Goal: Book appointment/travel/reservation

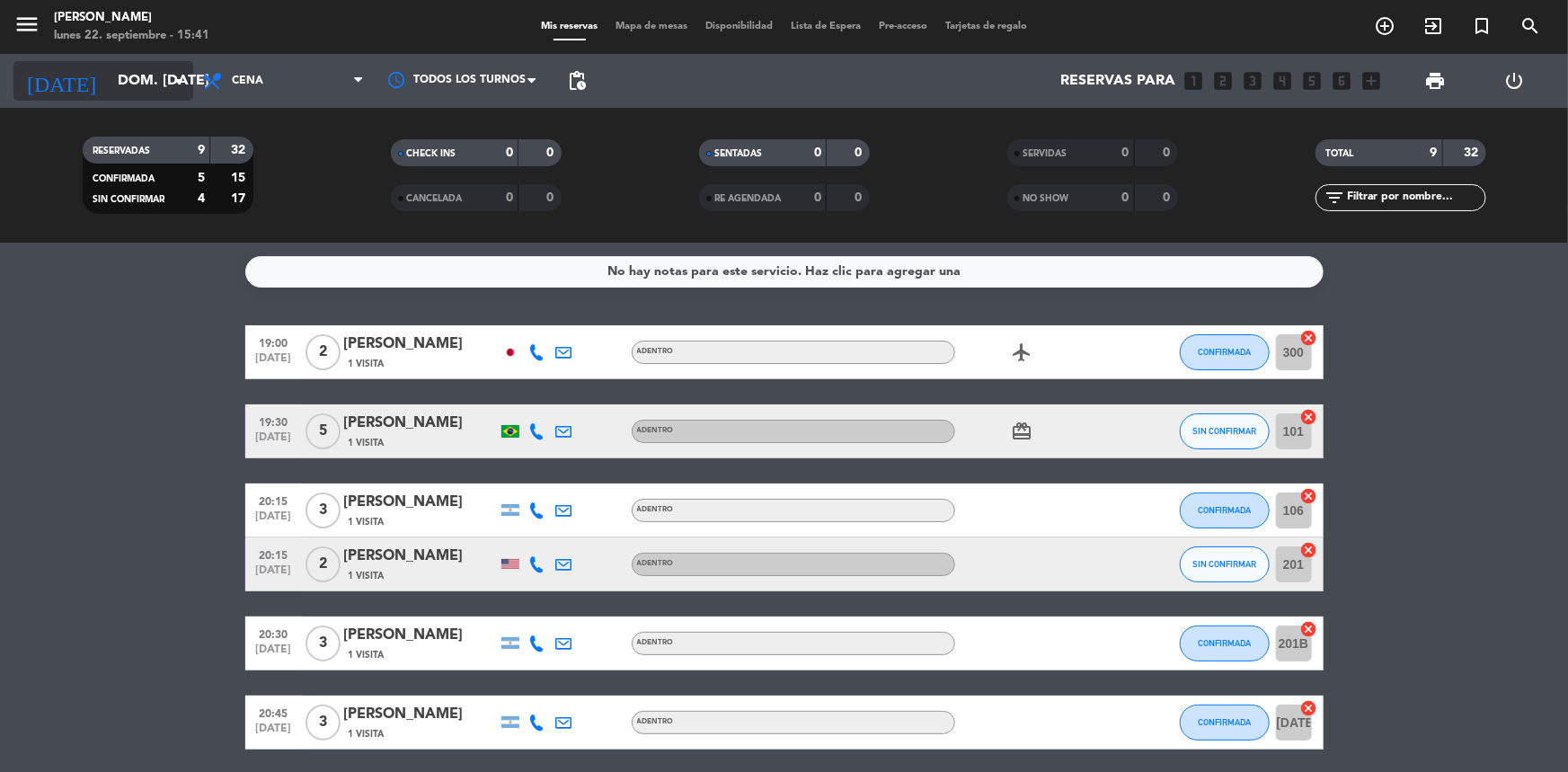
click at [153, 82] on input "dom. [DATE]" at bounding box center [204, 81] width 189 height 35
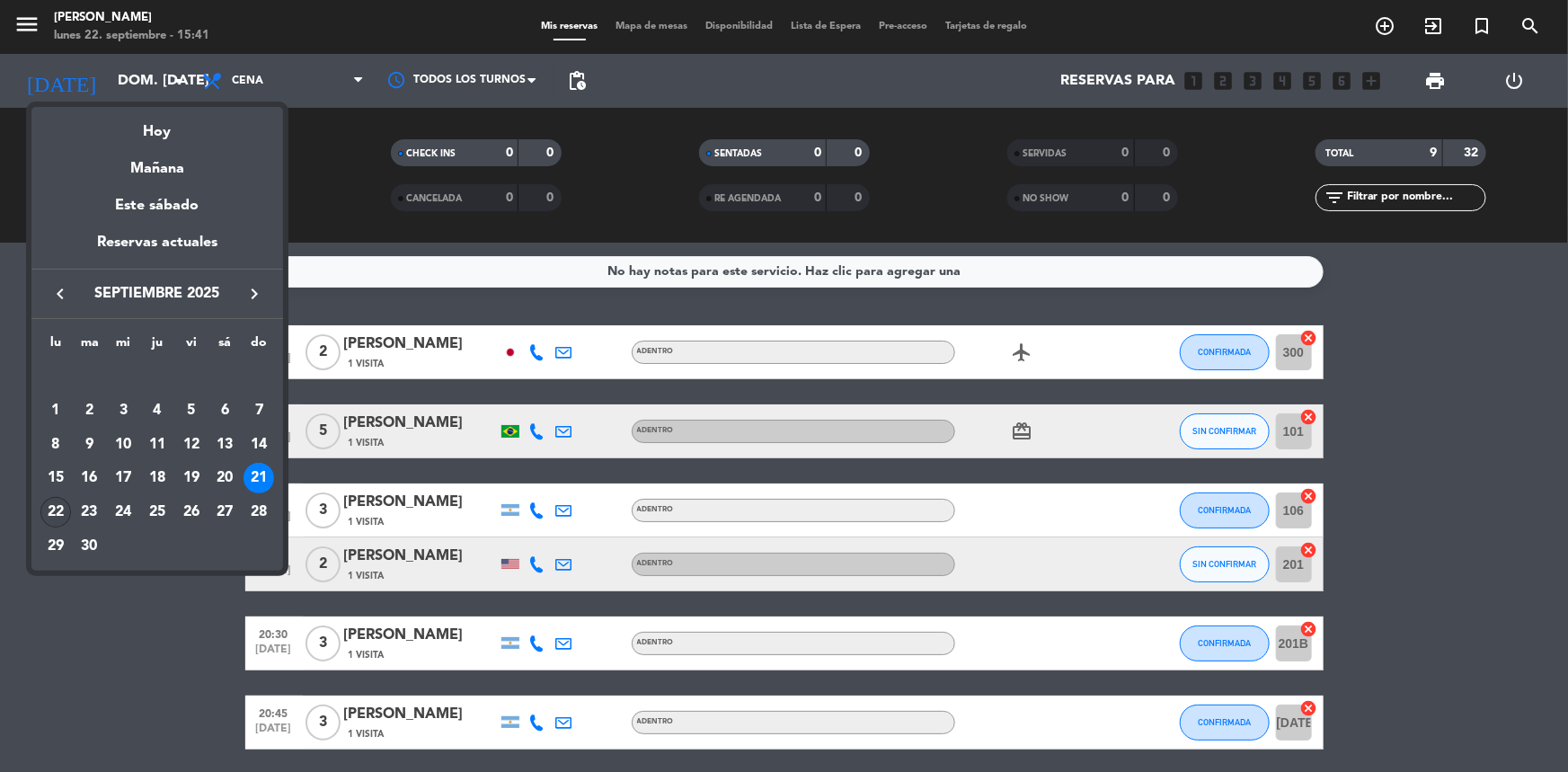
click at [58, 514] on div "22" at bounding box center [55, 512] width 31 height 31
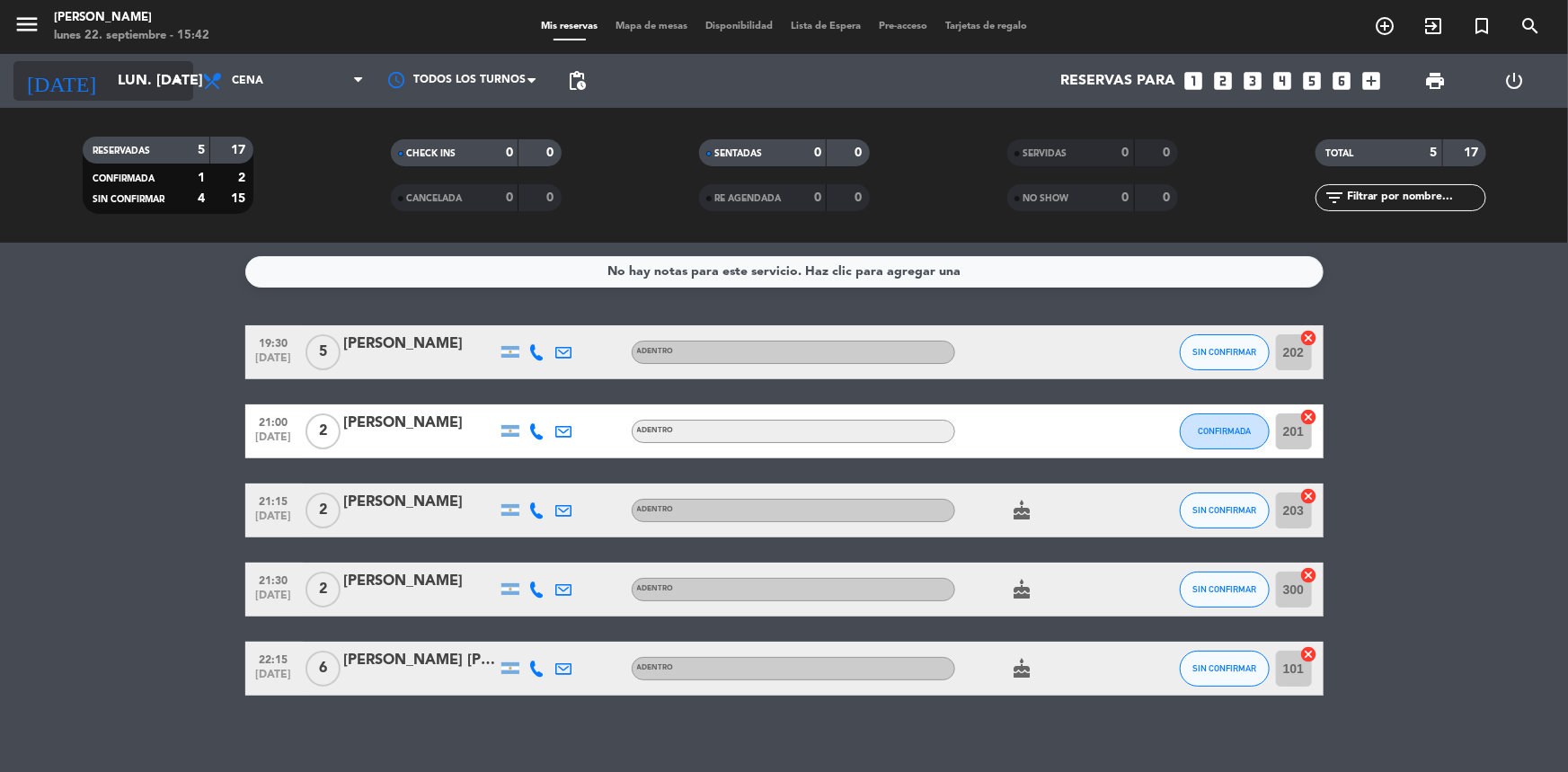
click at [125, 90] on input "lun. [DATE]" at bounding box center [204, 81] width 189 height 35
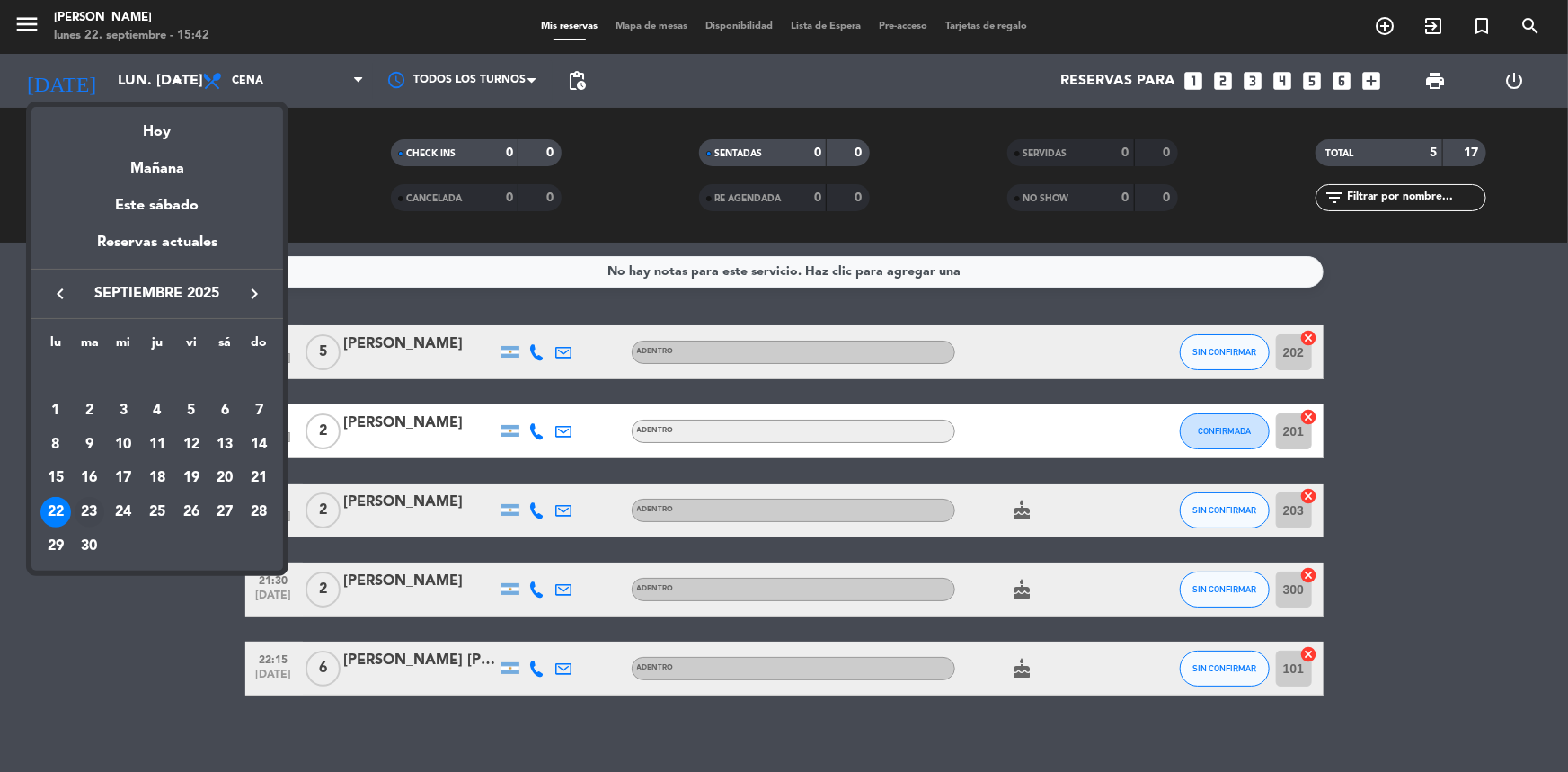
click at [99, 504] on div "23" at bounding box center [90, 512] width 31 height 31
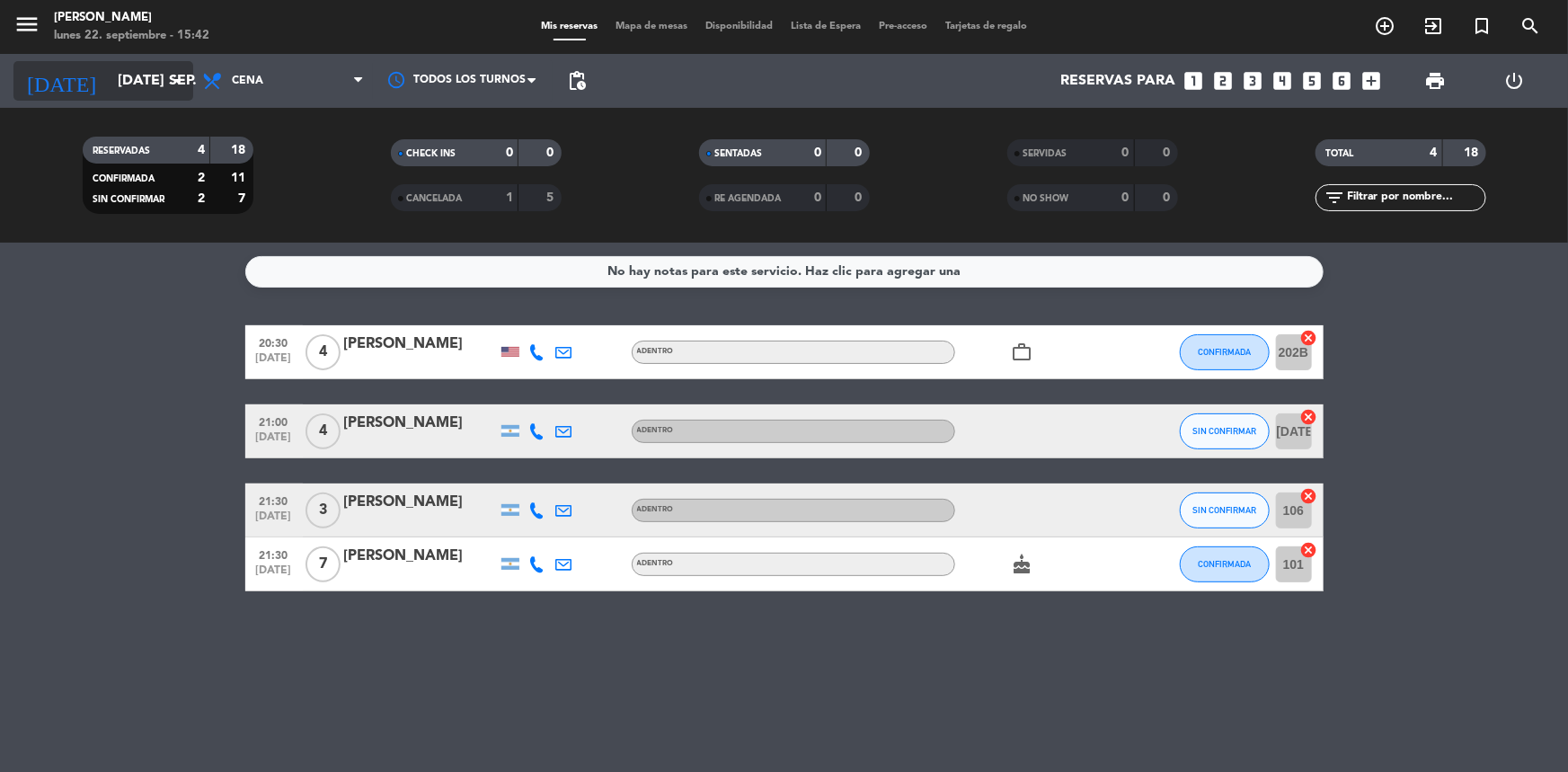
click at [109, 80] on input "[DATE] sep." at bounding box center [204, 81] width 189 height 35
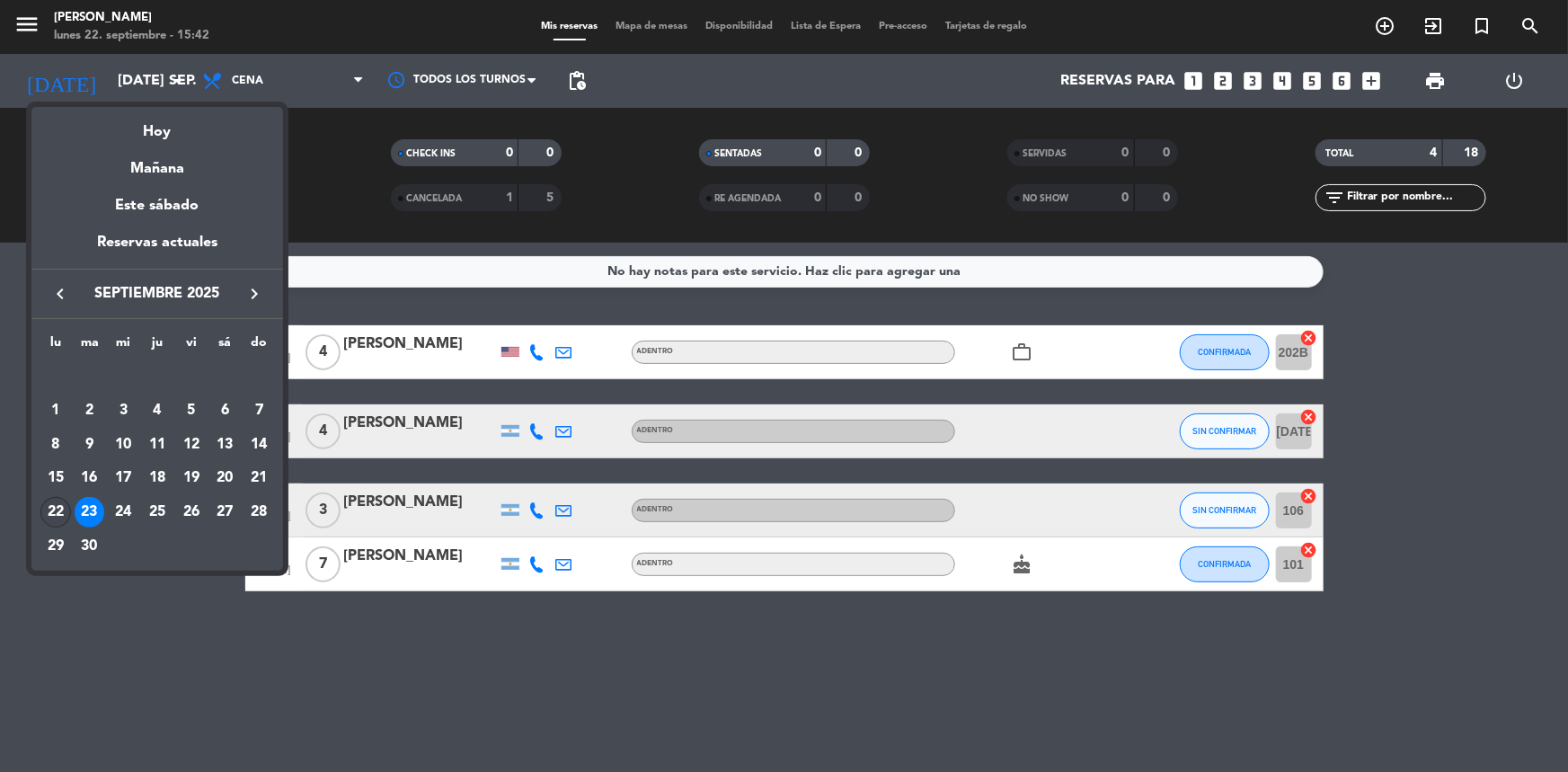
click at [64, 507] on div "22" at bounding box center [55, 512] width 31 height 31
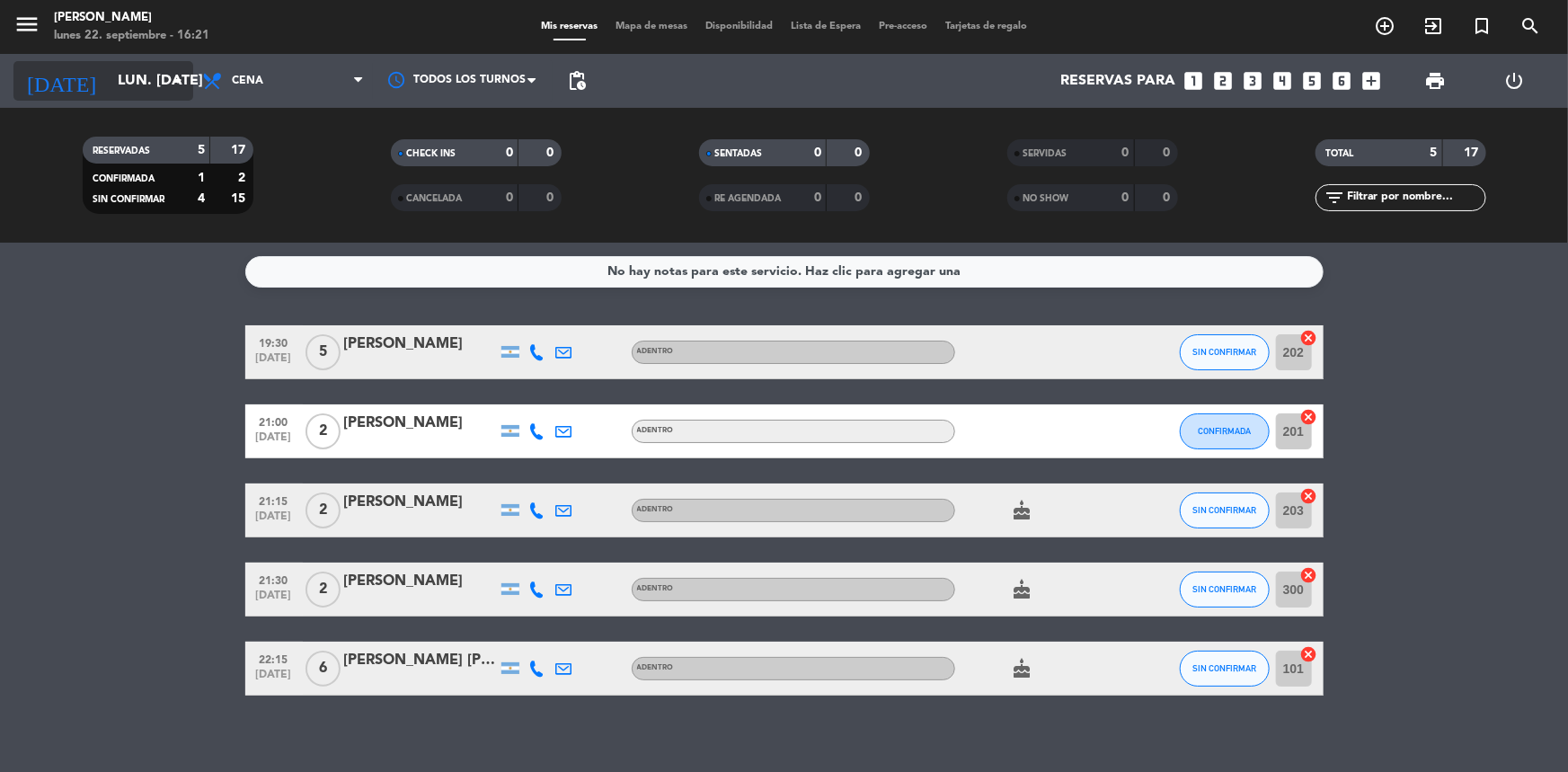
click at [141, 99] on div "[DATE] lun. [DATE] arrow_drop_down" at bounding box center [103, 80] width 180 height 39
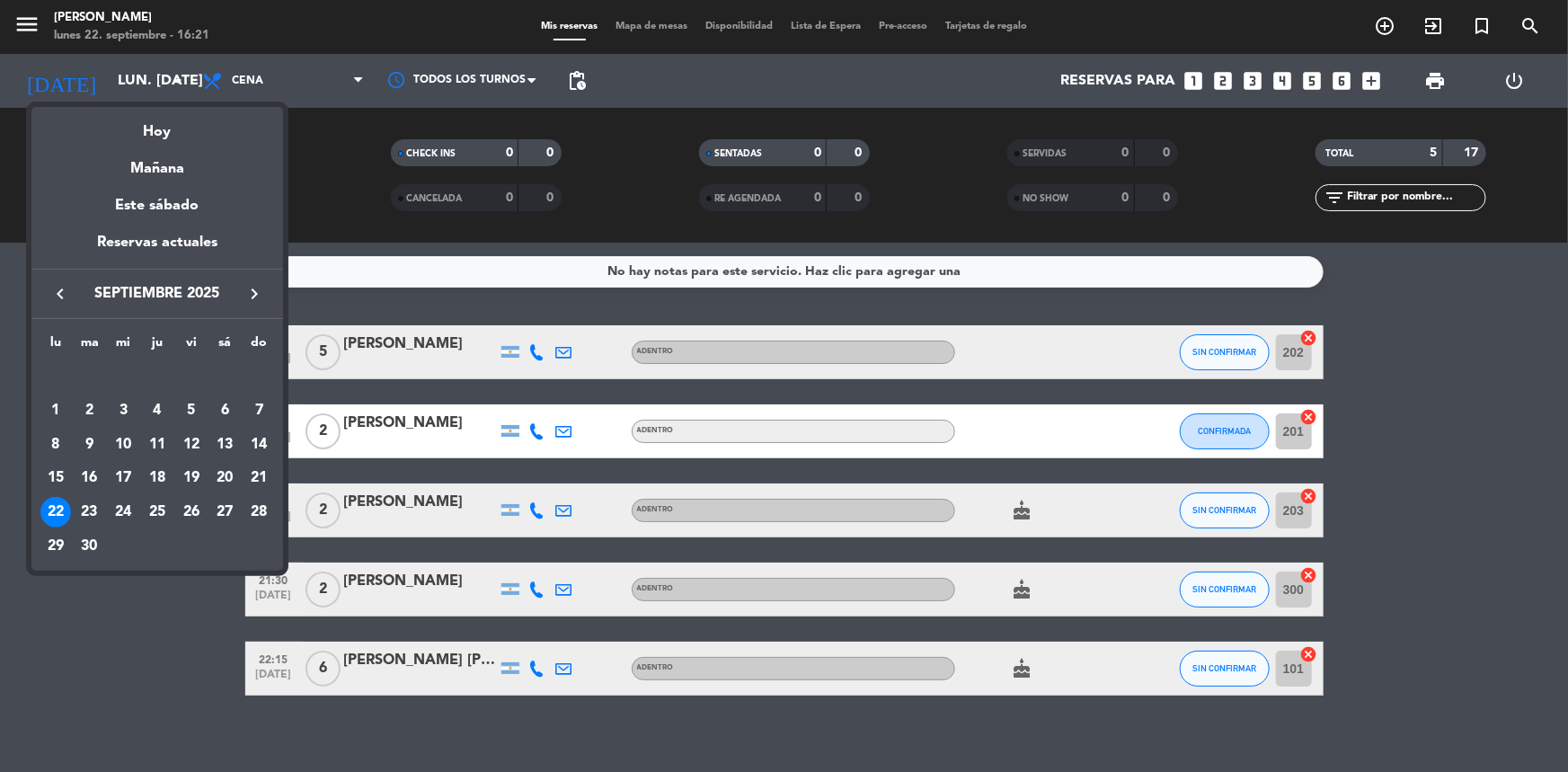
click at [93, 505] on div "23" at bounding box center [90, 512] width 31 height 31
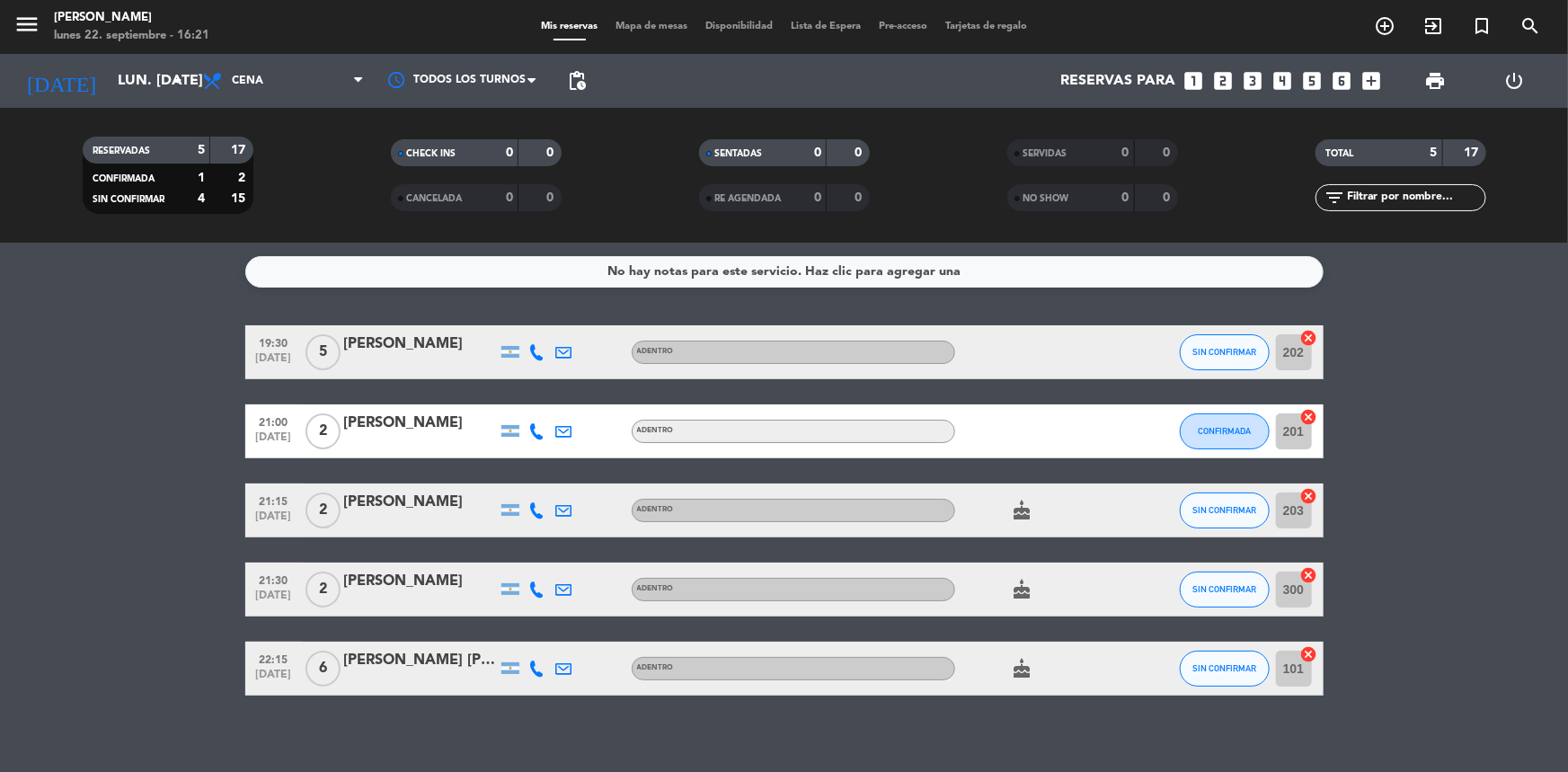
type input "[DATE] sep."
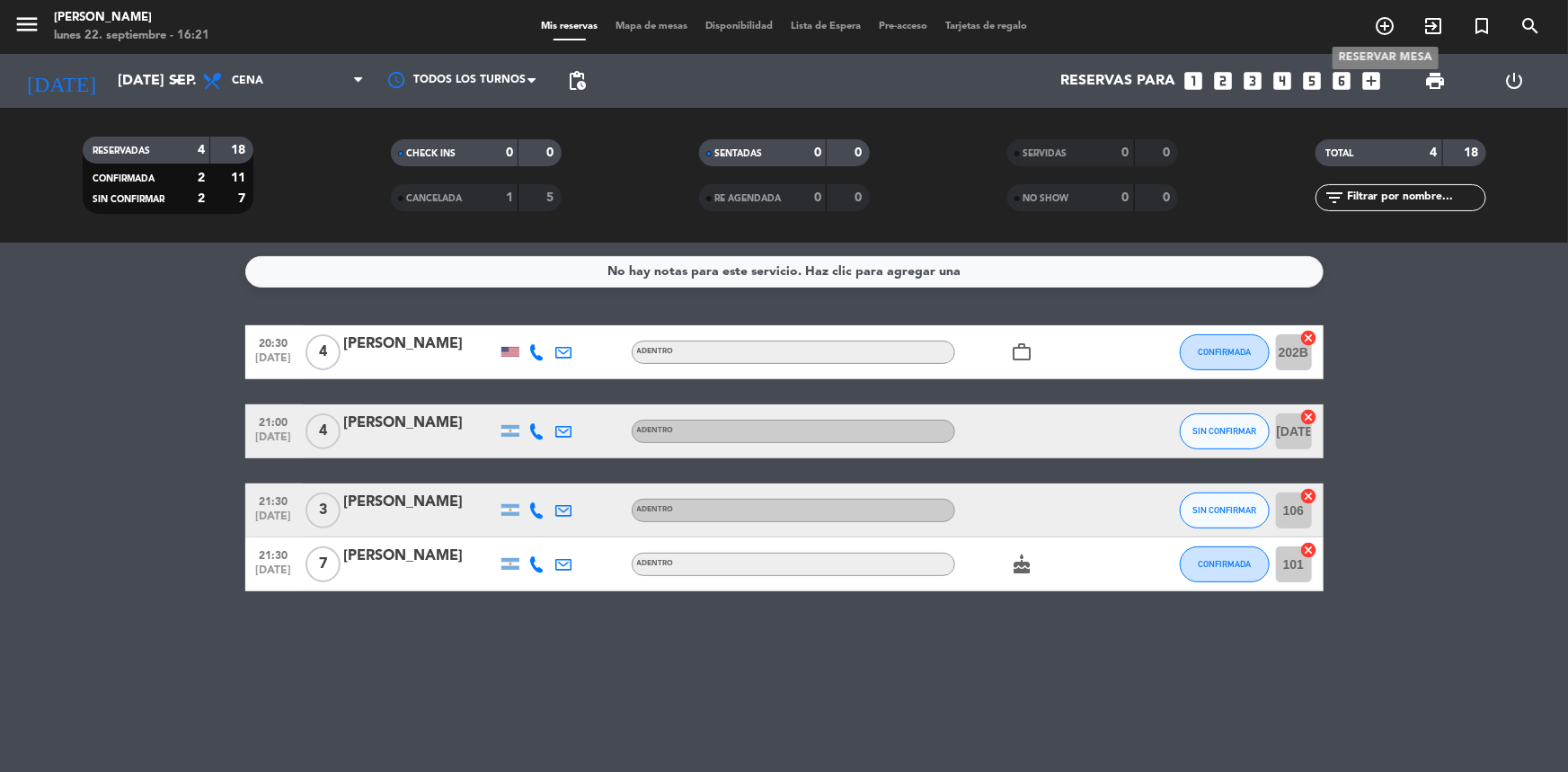
drag, startPoint x: 1390, startPoint y: 29, endPoint x: 1345, endPoint y: 65, distance: 57.6
click at [1388, 29] on icon "add_circle_outline" at bounding box center [1384, 26] width 22 height 22
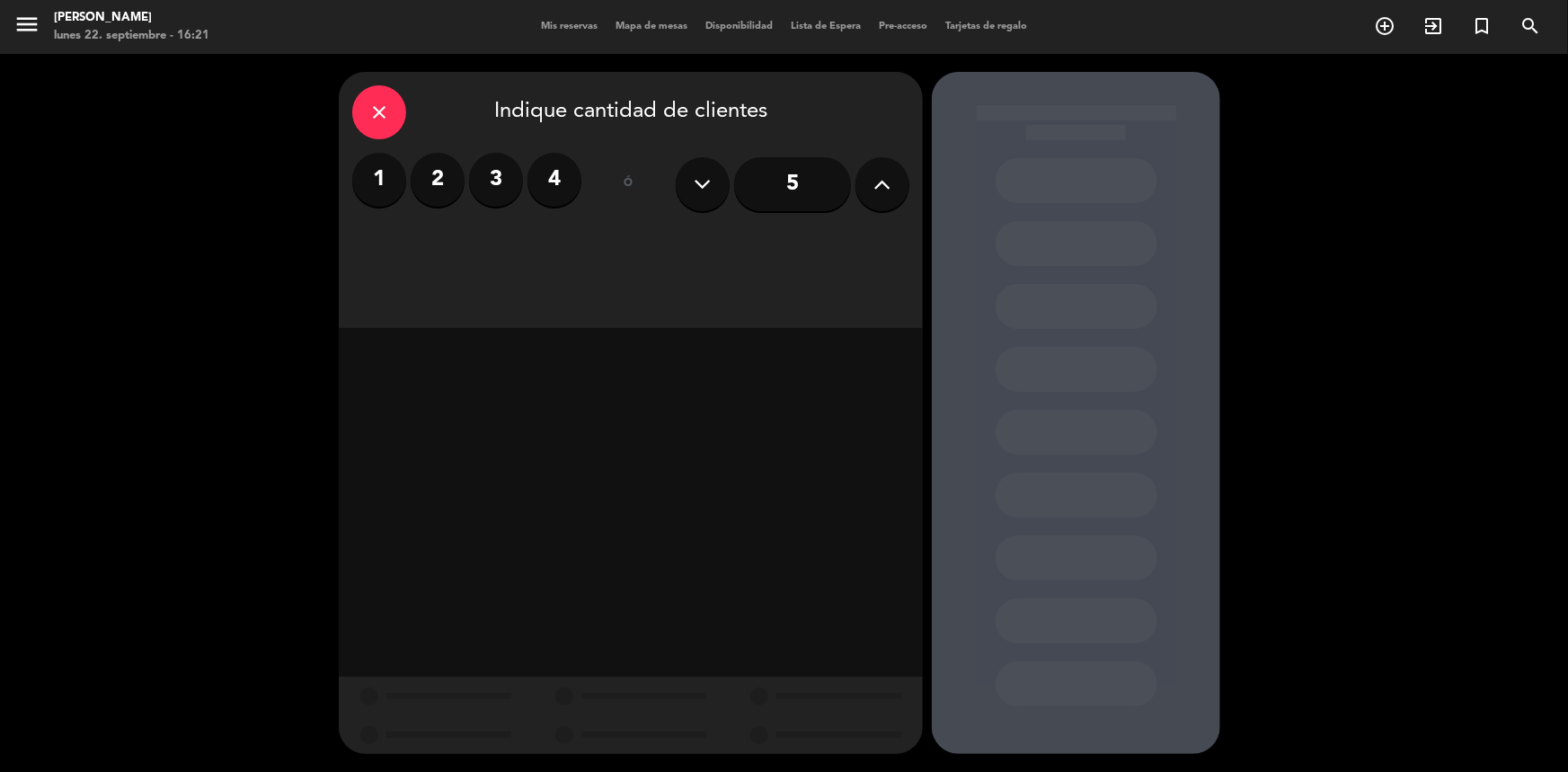
click at [885, 187] on icon at bounding box center [883, 184] width 17 height 27
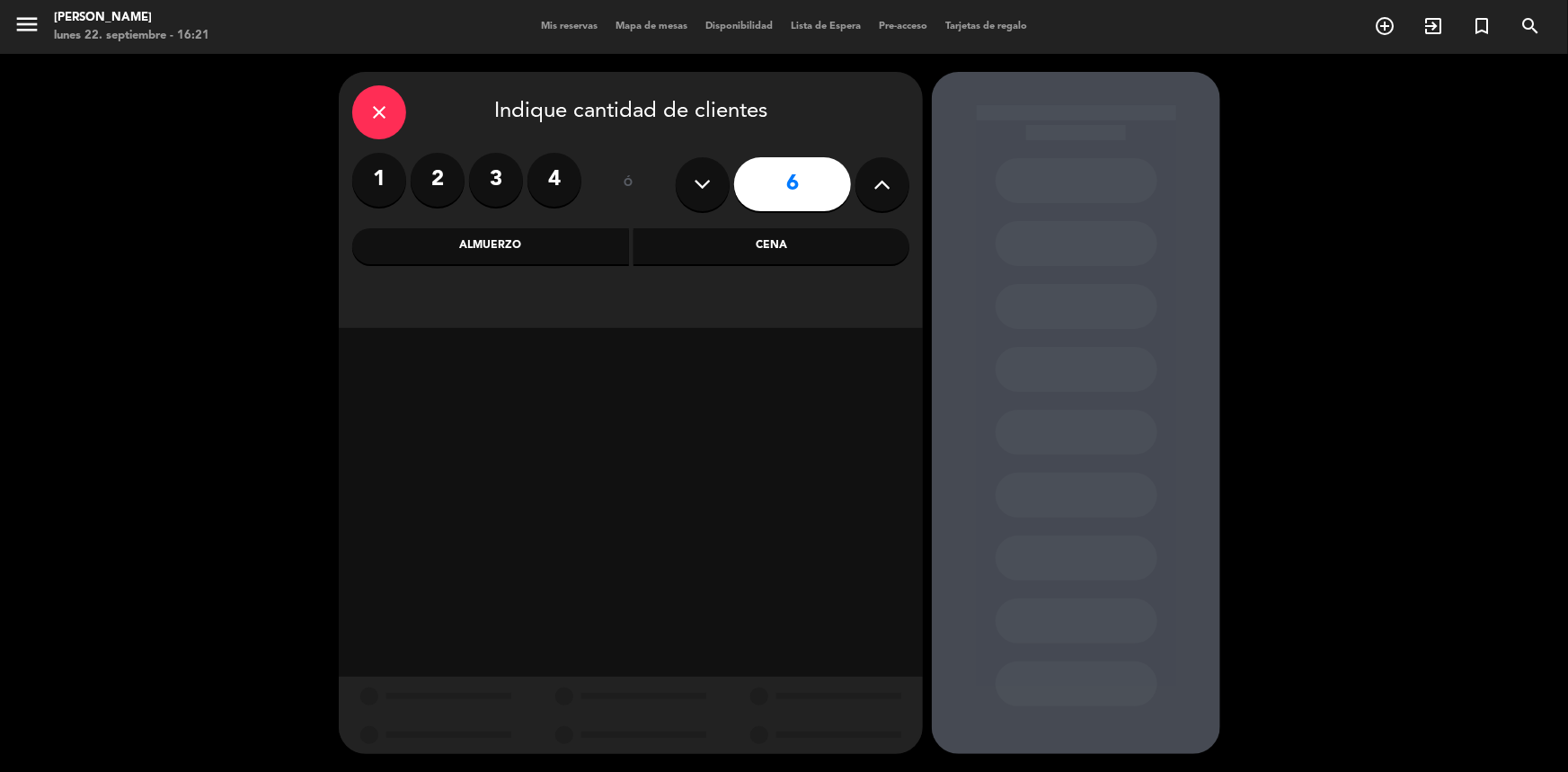
click at [885, 187] on icon at bounding box center [883, 184] width 17 height 27
click at [885, 188] on icon at bounding box center [883, 184] width 17 height 27
type input "8"
drag, startPoint x: 770, startPoint y: 249, endPoint x: 748, endPoint y: 261, distance: 25.1
click at [769, 249] on div "Cena" at bounding box center [771, 247] width 276 height 36
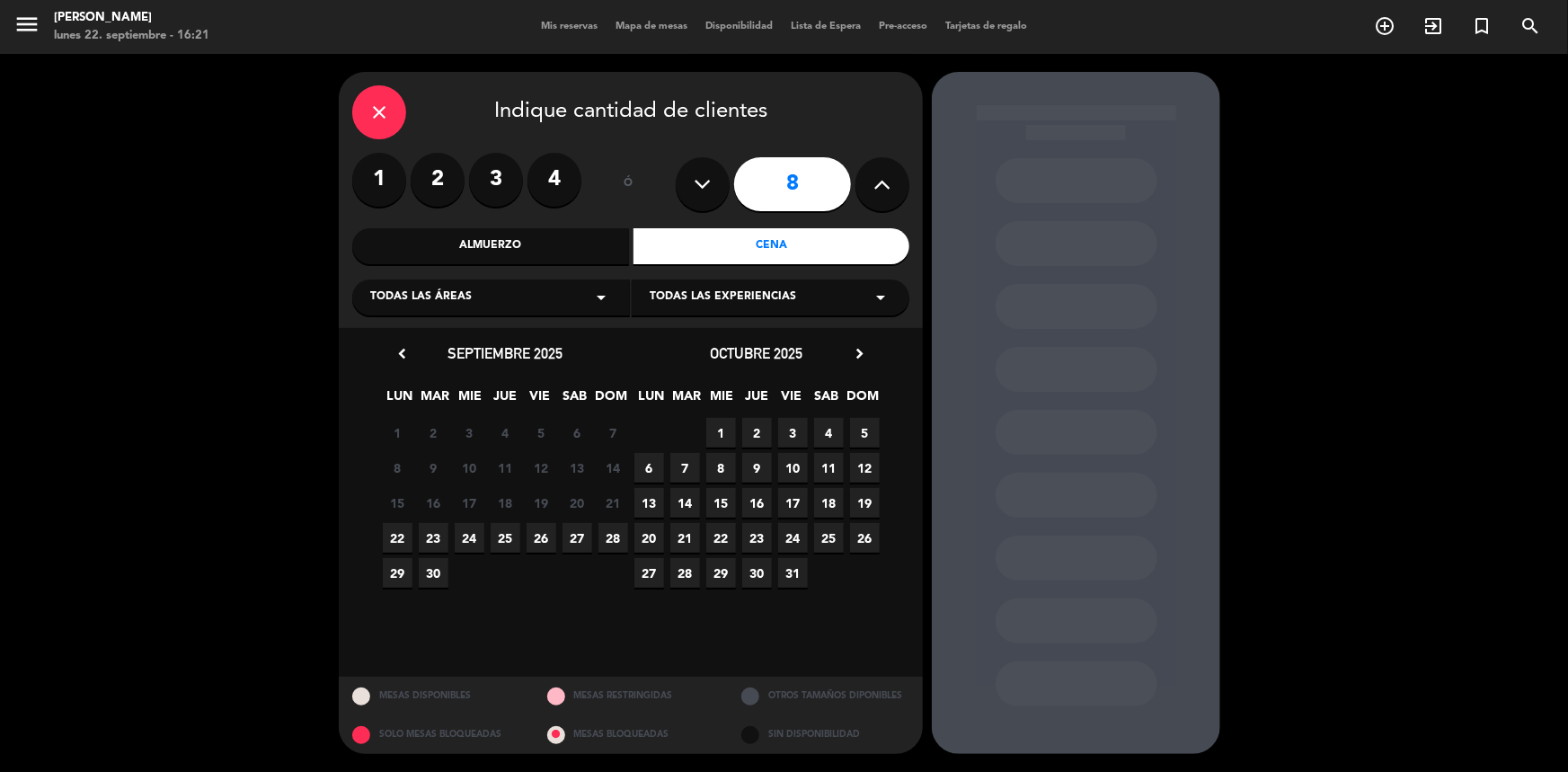
click at [400, 548] on span "22" at bounding box center [397, 538] width 30 height 30
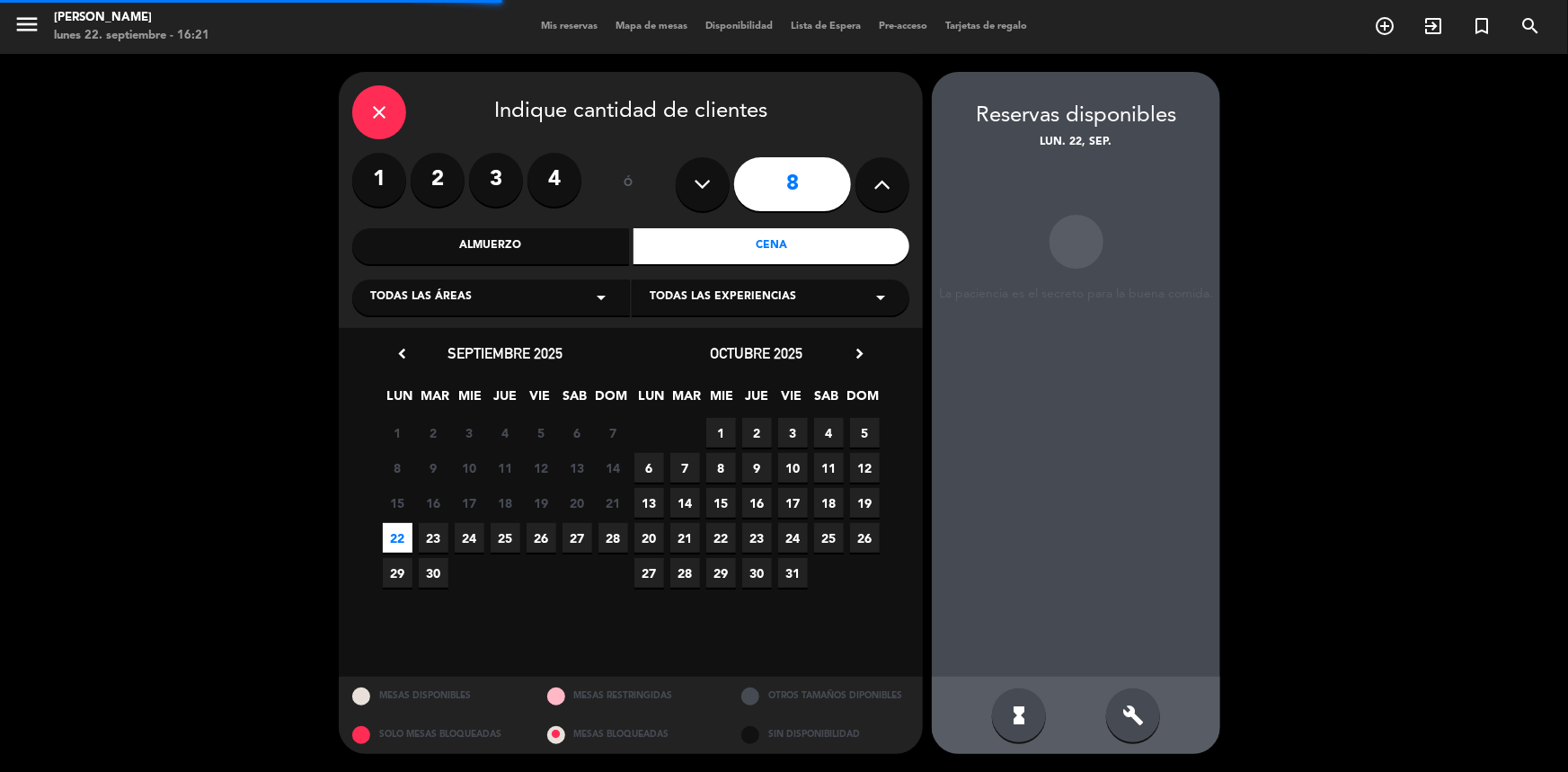
click at [430, 546] on span "23" at bounding box center [433, 538] width 30 height 30
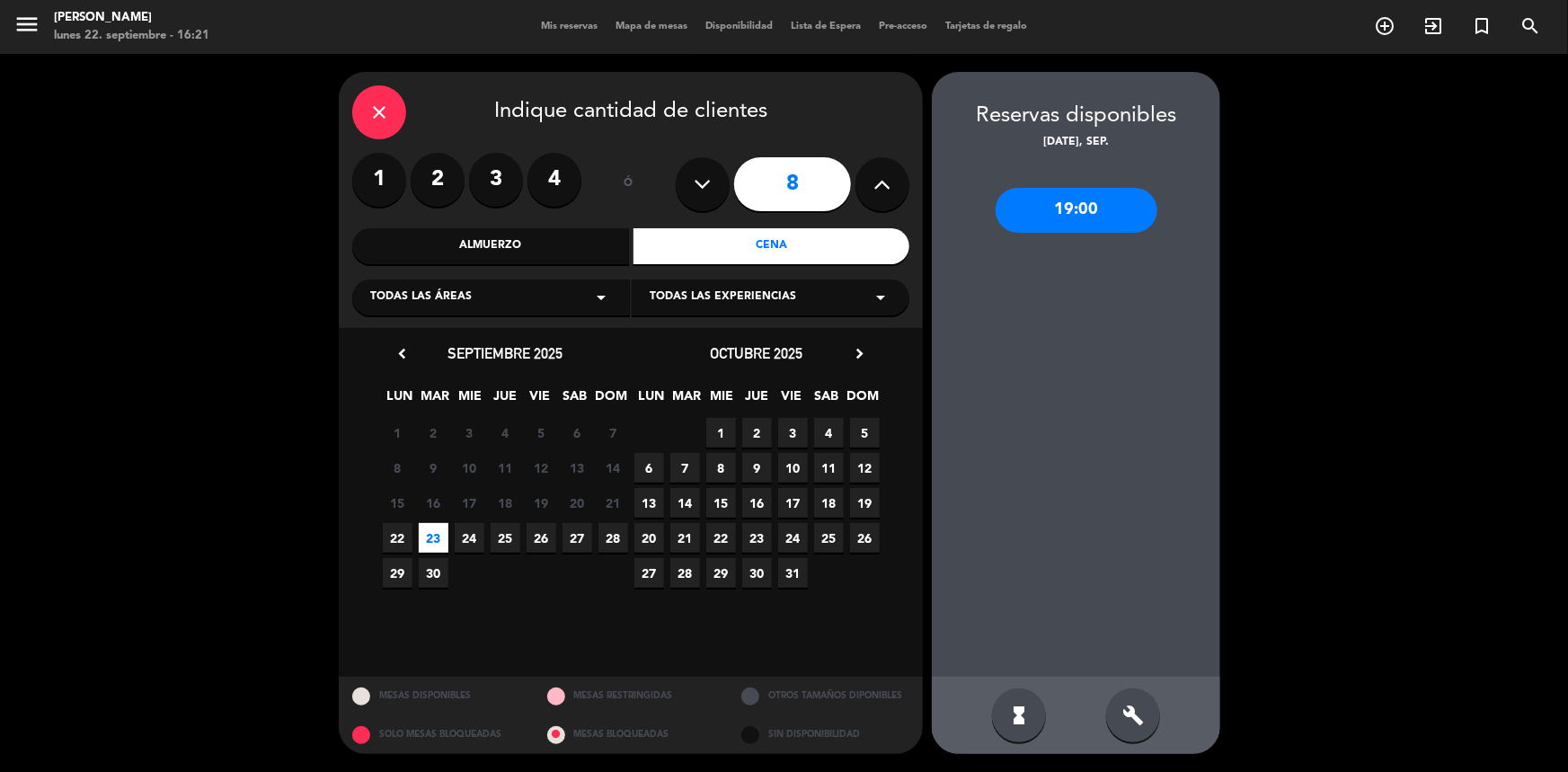
click at [1121, 720] on div "hourglass_full build" at bounding box center [1075, 715] width 288 height 77
click at [1122, 720] on icon "build" at bounding box center [1133, 715] width 22 height 22
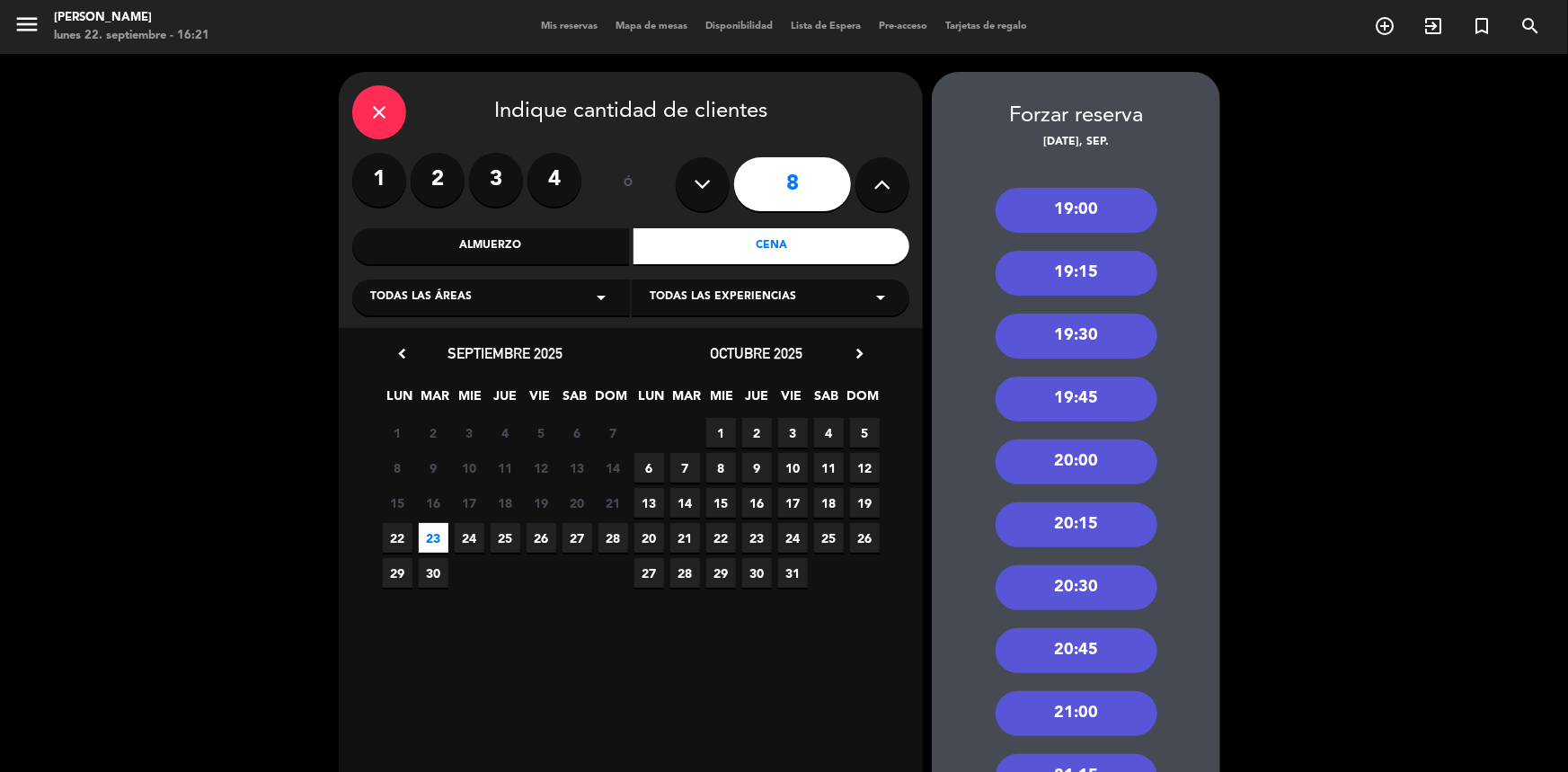
click at [1094, 461] on div "20:00" at bounding box center [1076, 461] width 162 height 45
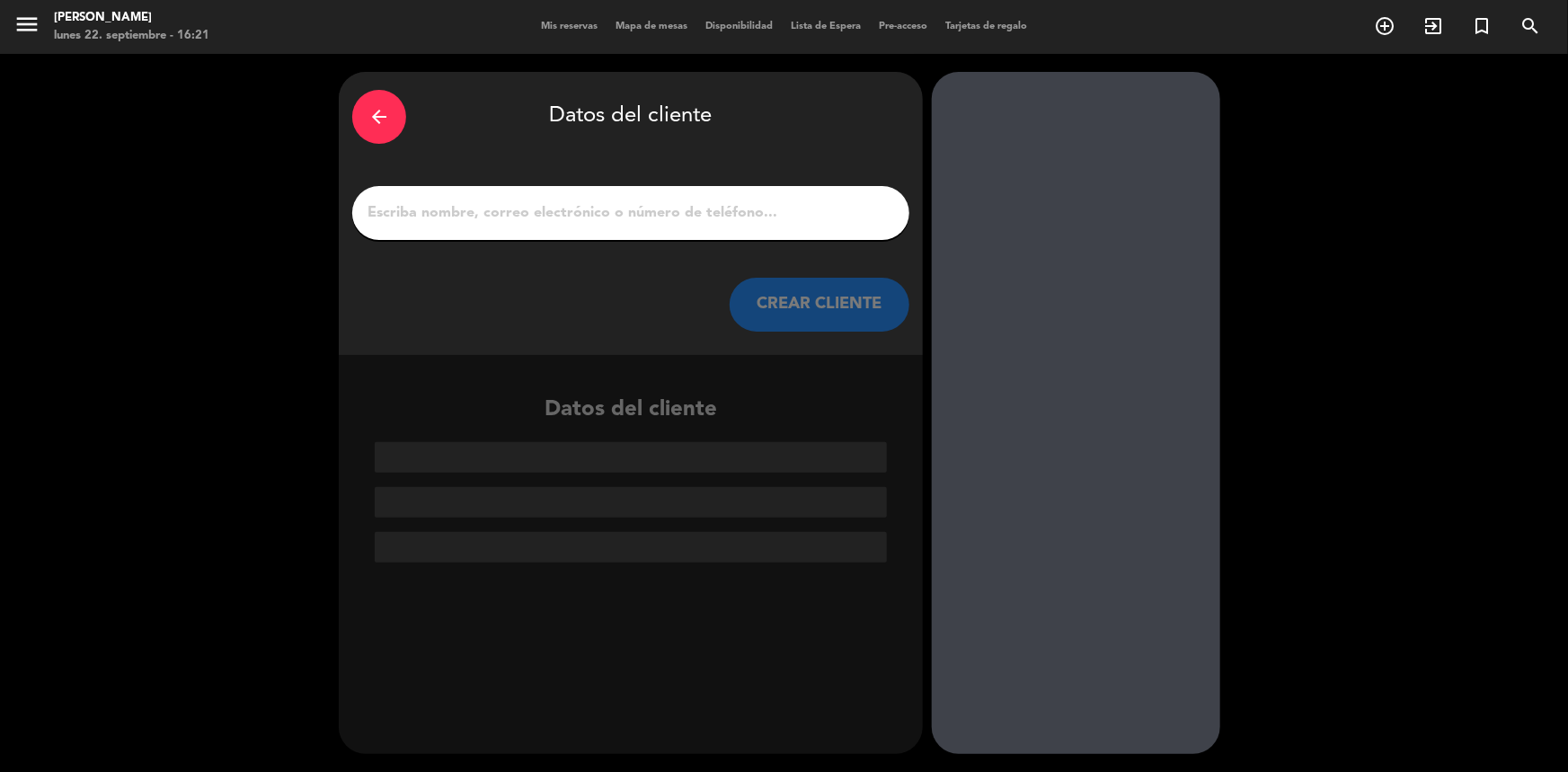
click at [568, 215] on input "1" at bounding box center [630, 212] width 530 height 25
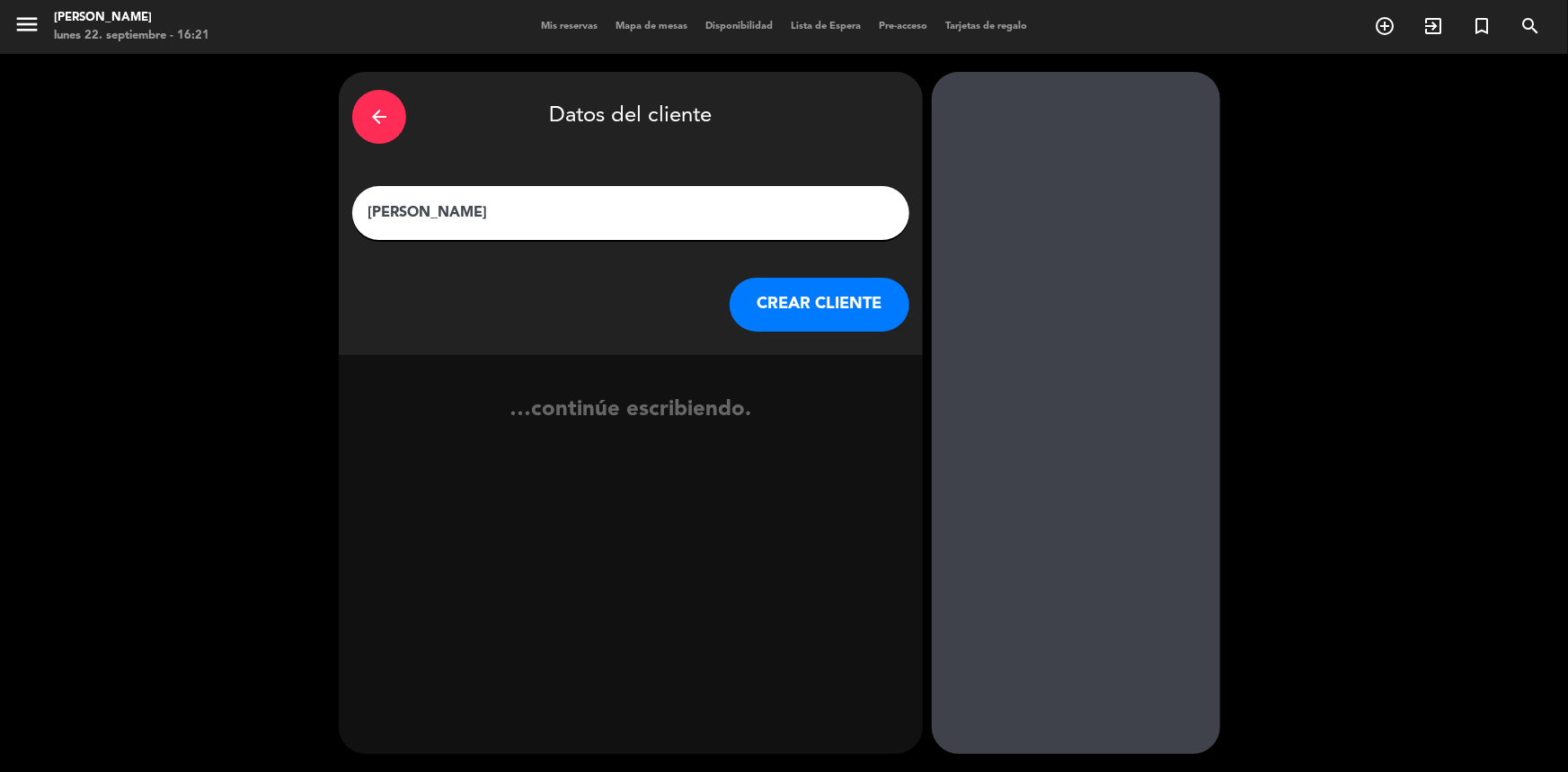
type input "[PERSON_NAME]"
click at [771, 318] on button "CREAR CLIENTE" at bounding box center [820, 304] width 180 height 54
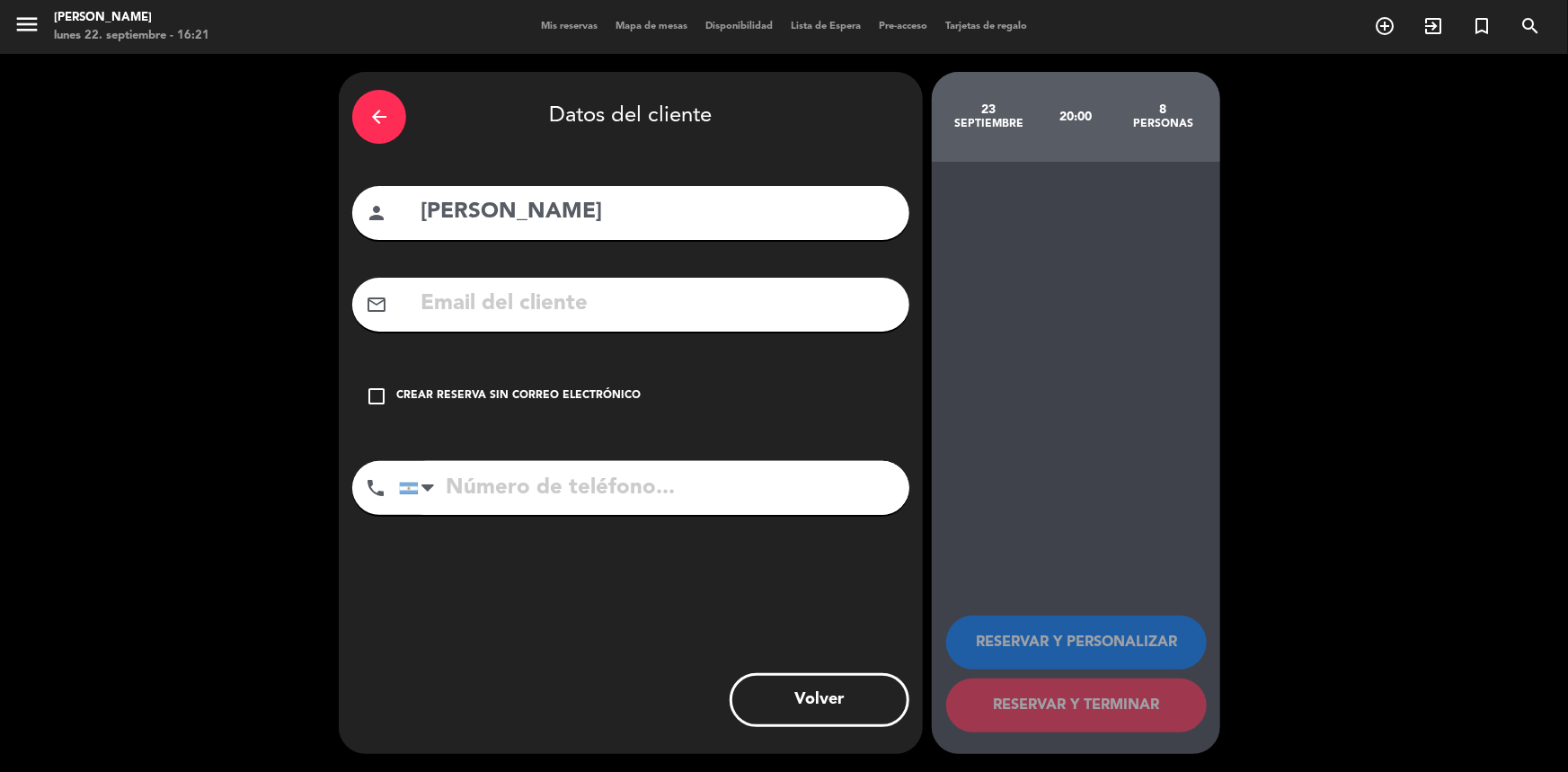
click at [377, 402] on icon "check_box_outline_blank" at bounding box center [376, 396] width 22 height 22
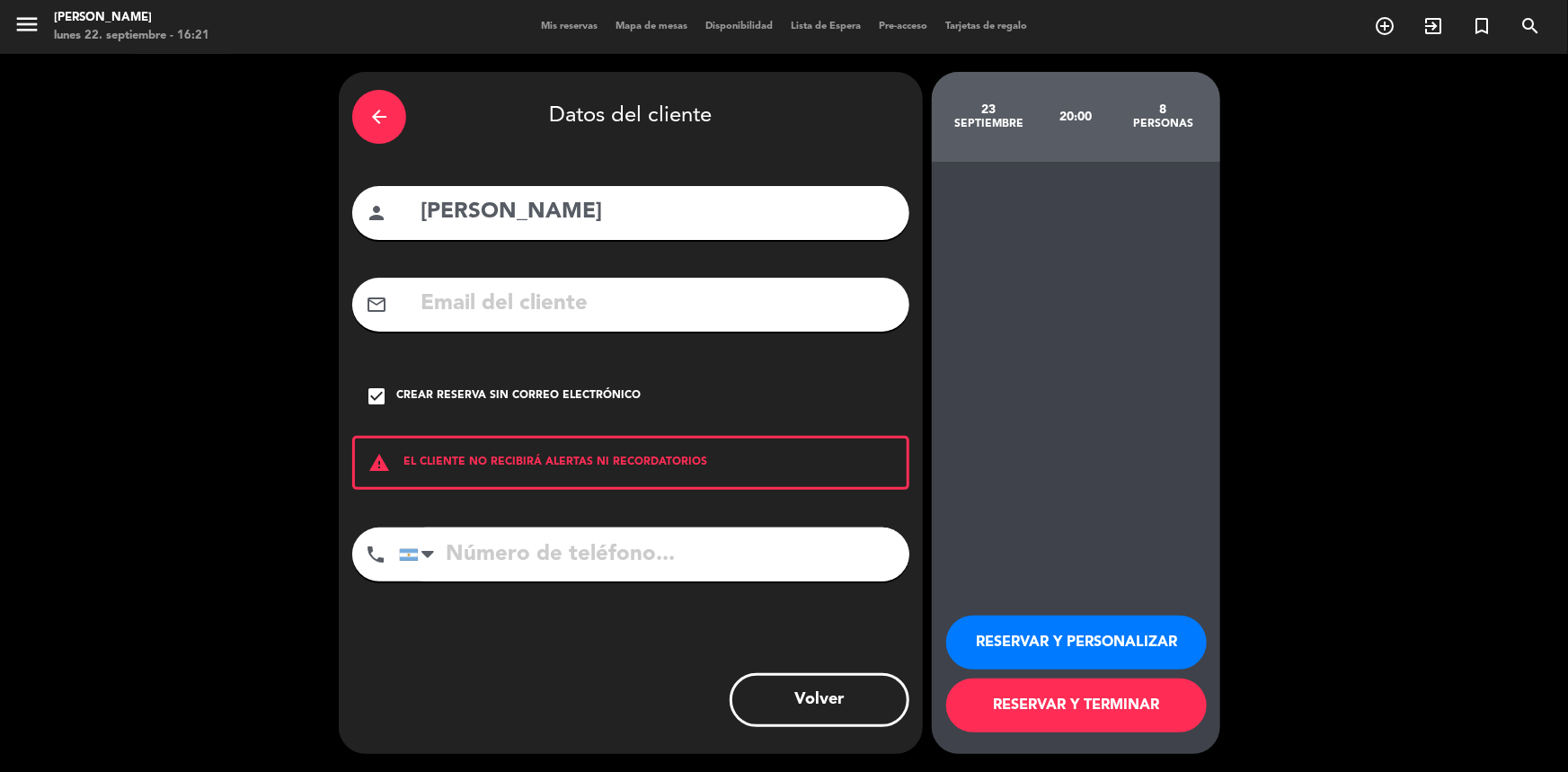
paste input "54 9 11 5833-0695"
type input "54 9 11 5833-0695"
click at [1067, 646] on button "RESERVAR Y PERSONALIZAR" at bounding box center [1076, 642] width 260 height 54
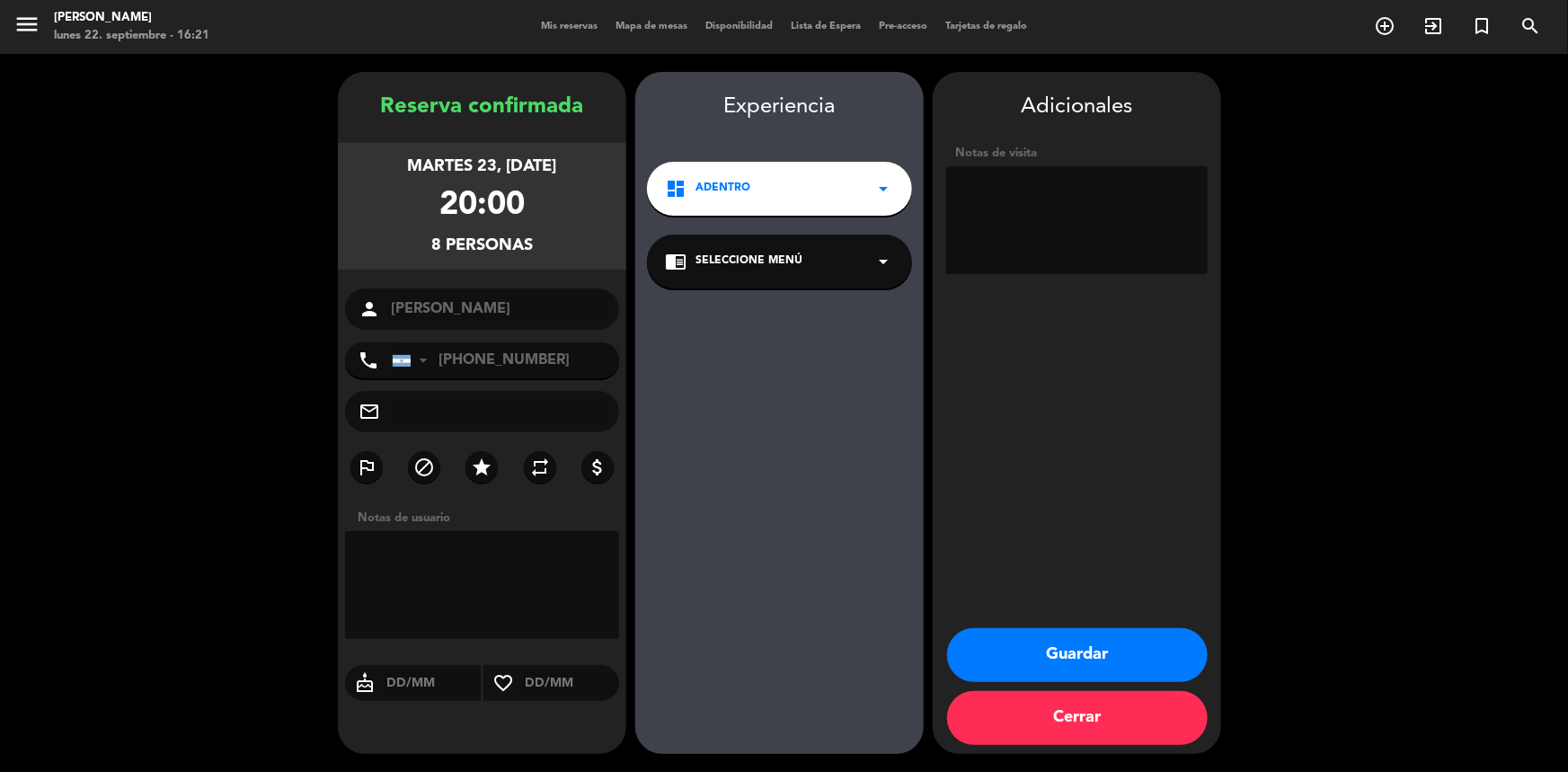
click at [1068, 635] on button "Guardar" at bounding box center [1077, 655] width 260 height 54
